Goal: Transaction & Acquisition: Subscribe to service/newsletter

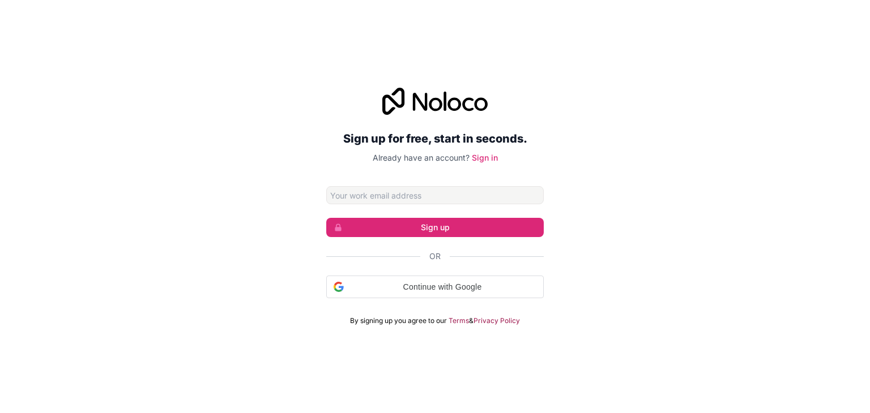
click at [404, 196] on input "Email address" at bounding box center [434, 195] width 217 height 18
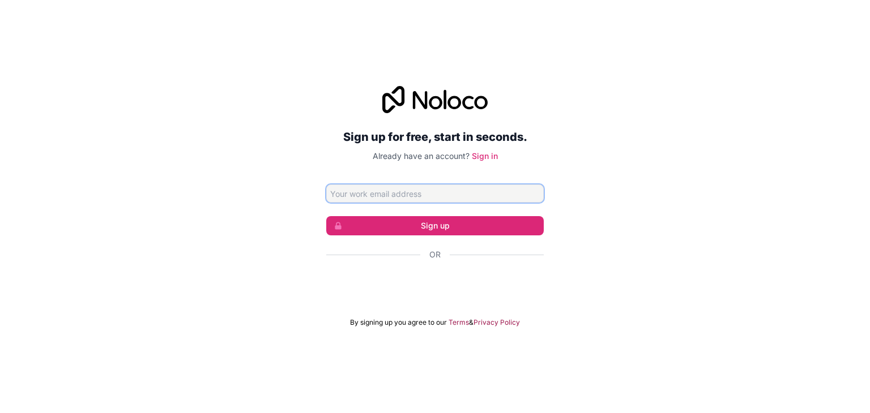
click at [392, 198] on input "Email address" at bounding box center [434, 194] width 217 height 18
type input "aisrar243@gmail.com"
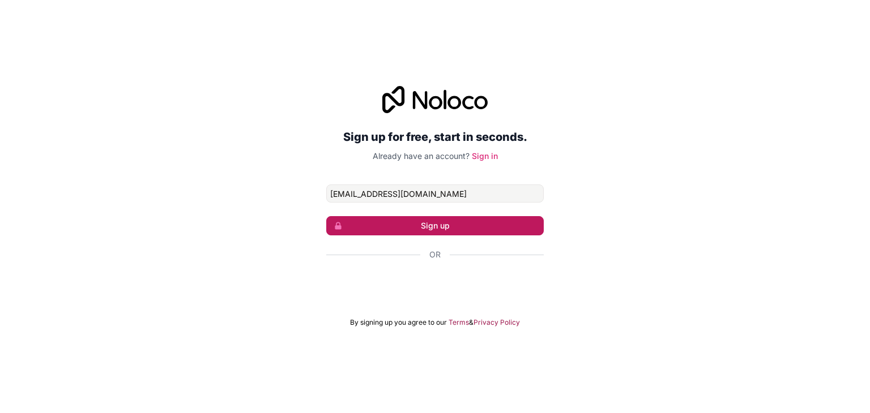
click at [414, 221] on button "Sign up" at bounding box center [434, 225] width 217 height 19
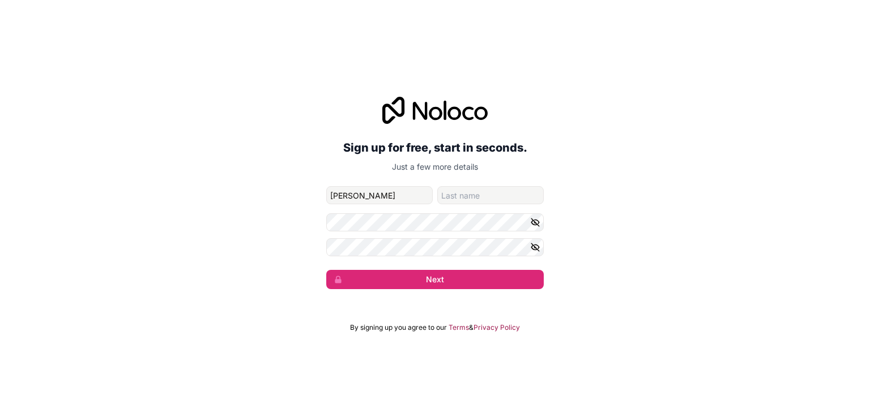
type input "Israr"
click at [477, 201] on input "A" at bounding box center [490, 195] width 106 height 18
type input "Ali"
drag, startPoint x: 430, startPoint y: 291, endPoint x: 422, endPoint y: 273, distance: 19.5
click at [422, 273] on div "Sign up for free, start in seconds. Just a few more details aisrar243@gmail.com…" at bounding box center [435, 193] width 870 height 224
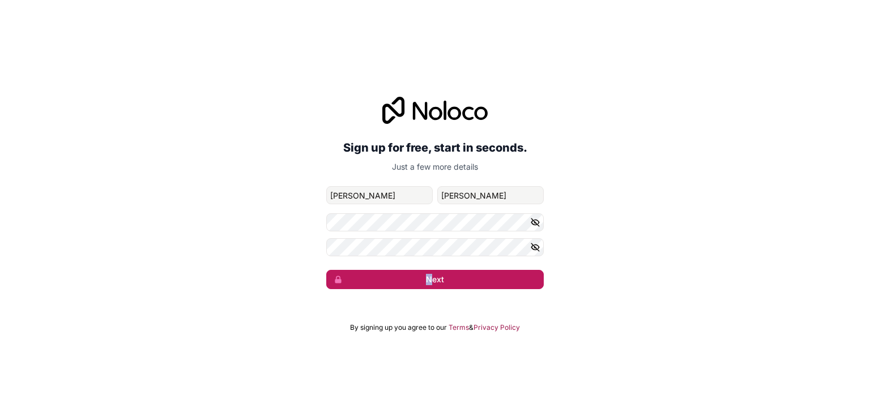
click at [422, 273] on button "Next" at bounding box center [434, 279] width 217 height 19
